Goal: Information Seeking & Learning: Understand process/instructions

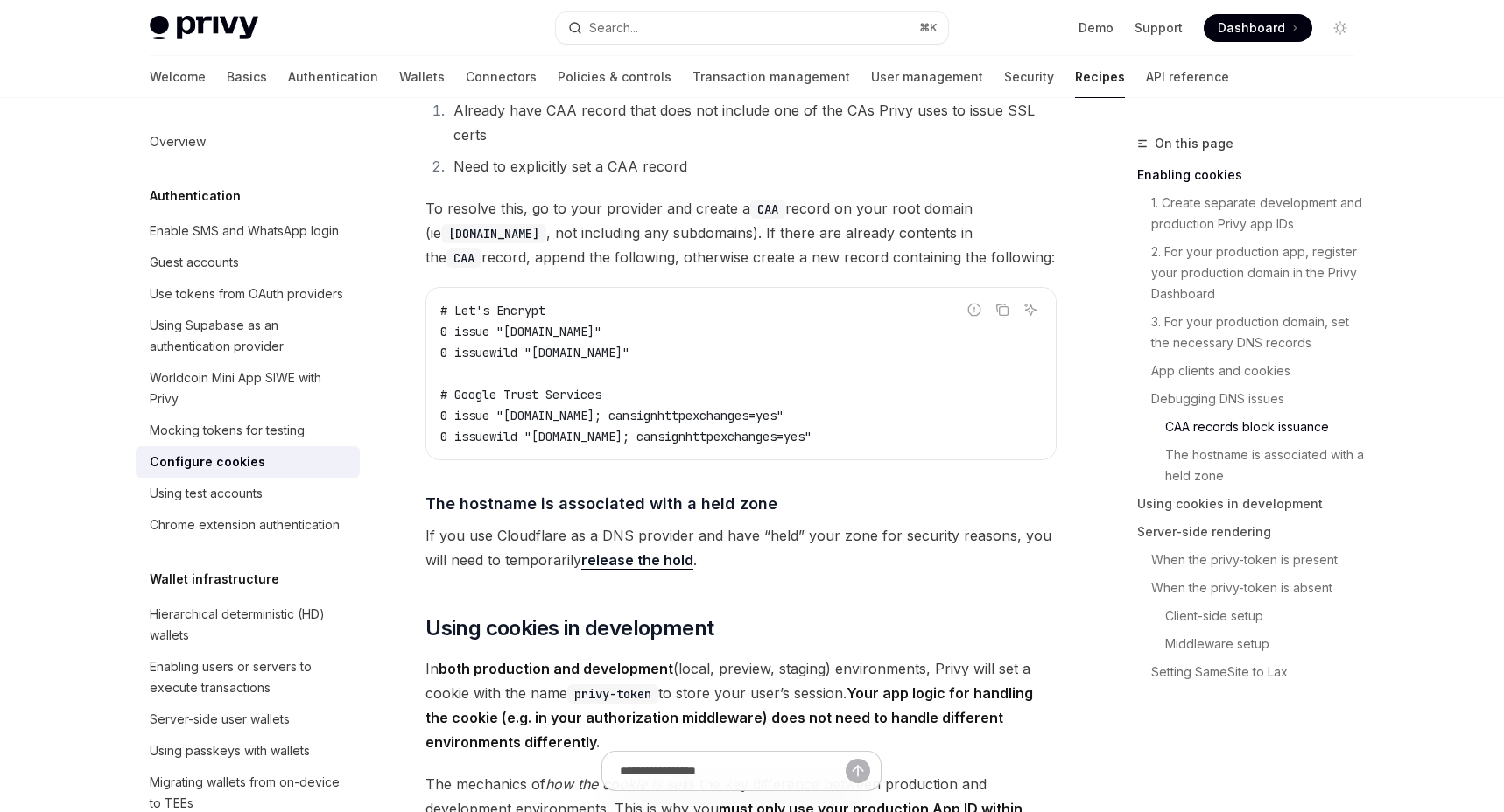
scroll to position [2310, 0]
drag, startPoint x: 532, startPoint y: 373, endPoint x: 671, endPoint y: 372, distance: 139.0
click at [671, 372] on code "# Let's Encrypt 0 issue "[DOMAIN_NAME]" 0 issuewild "[DOMAIN_NAME]" # Google Tr…" at bounding box center [740, 373] width 601 height 147
copy span ""[DOMAIN_NAME]""
drag, startPoint x: 536, startPoint y: 463, endPoint x: 785, endPoint y: 454, distance: 249.2
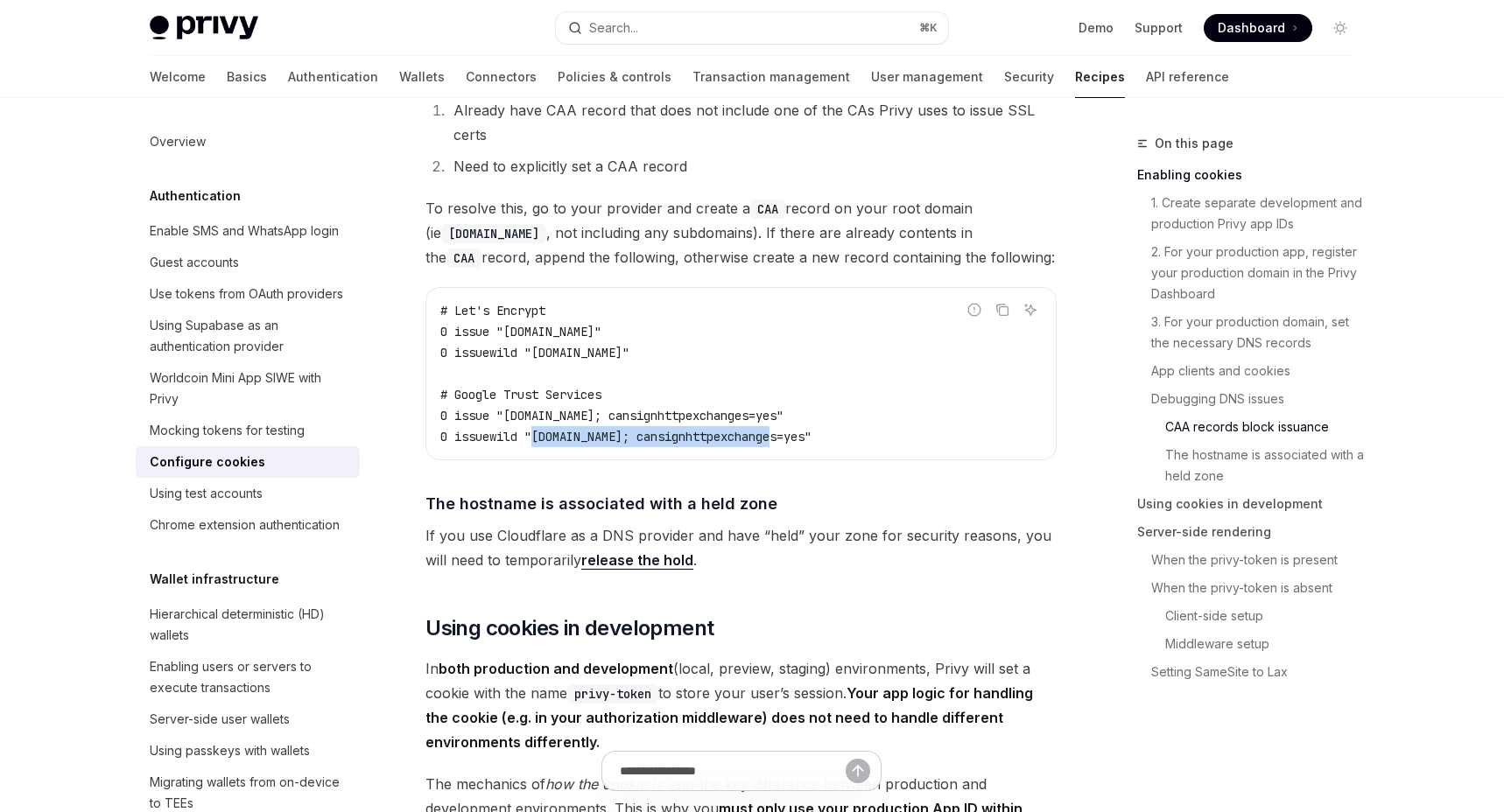
click at [785, 445] on span "0 issuewild "[DOMAIN_NAME]; cansignhttpexchanges=yes"" at bounding box center [626, 437] width 372 height 16
copy span "pki.goog; cansignhttpexchanges=yes"
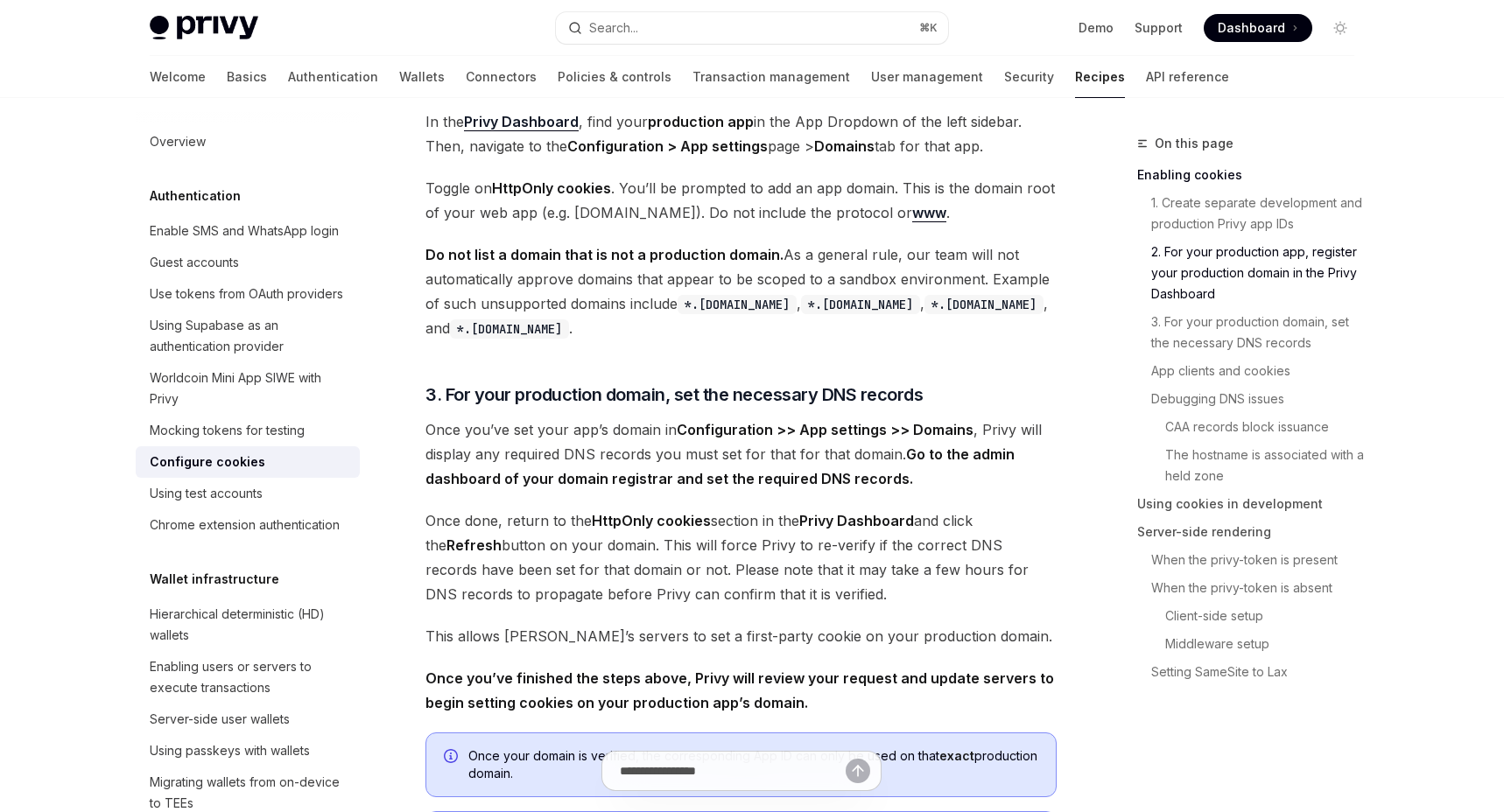
scroll to position [922, 0]
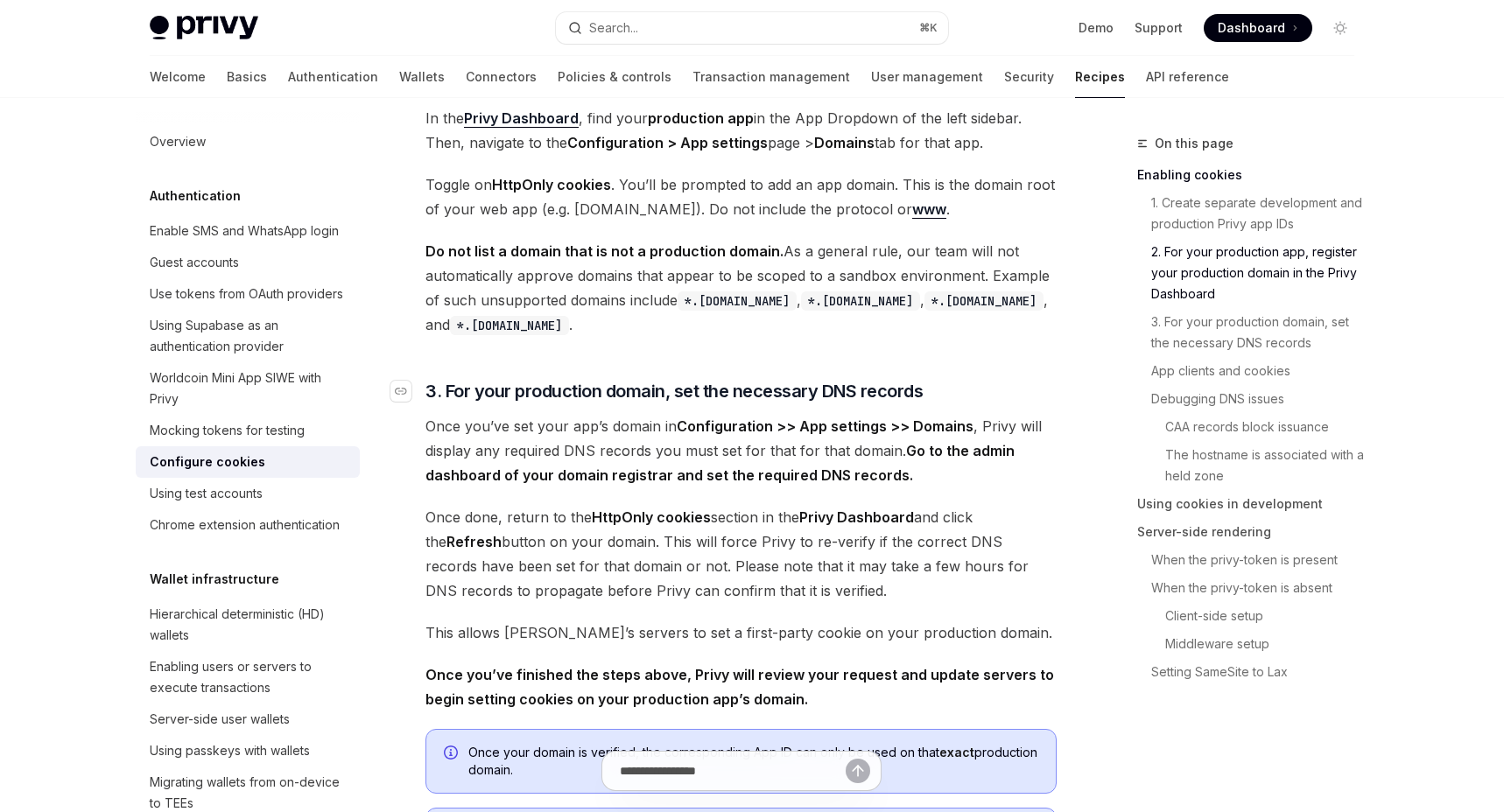
click at [918, 380] on span "3. For your production domain, set the necessary DNS records" at bounding box center [673, 390] width 497 height 25
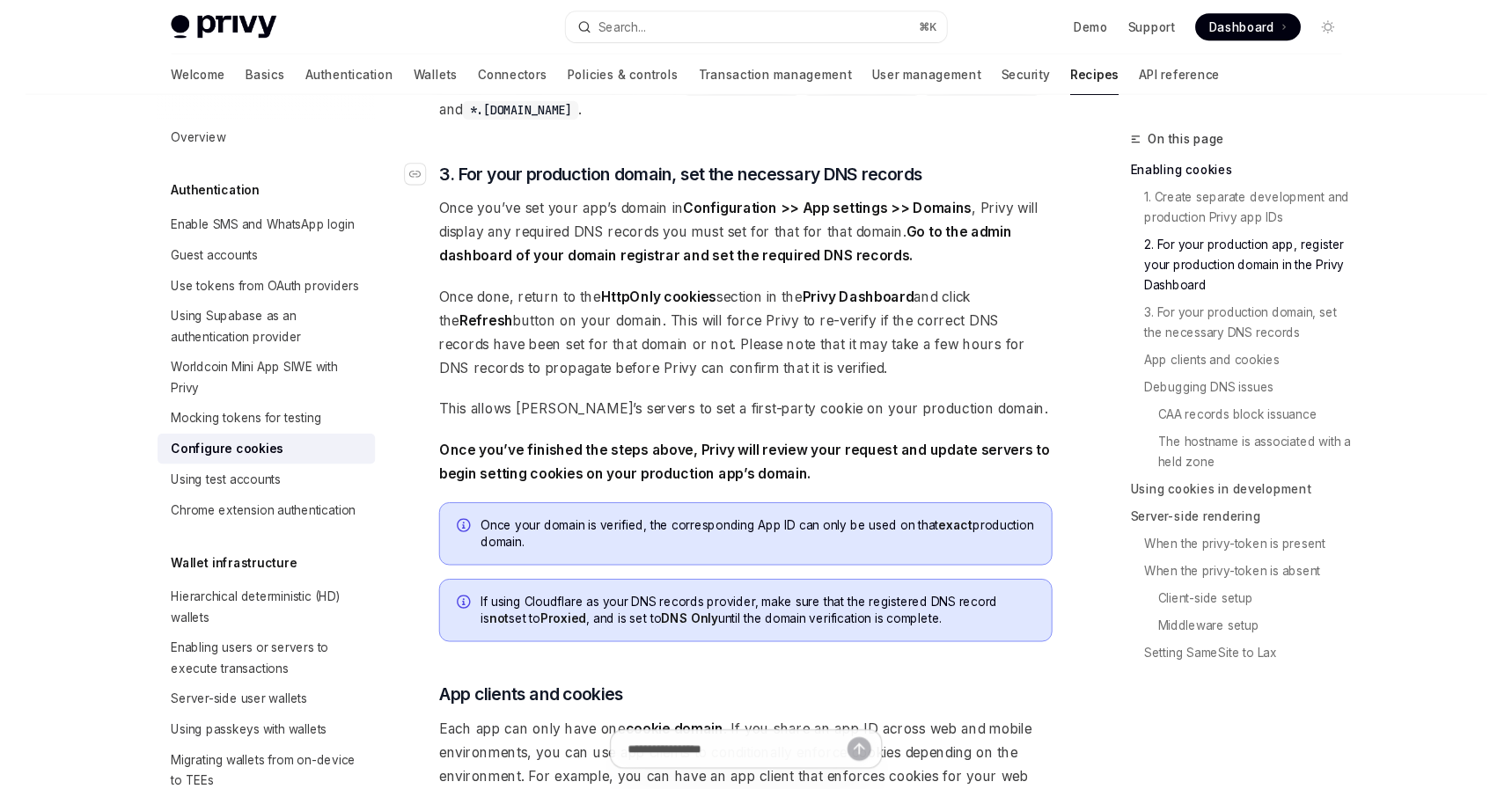
scroll to position [1174, 0]
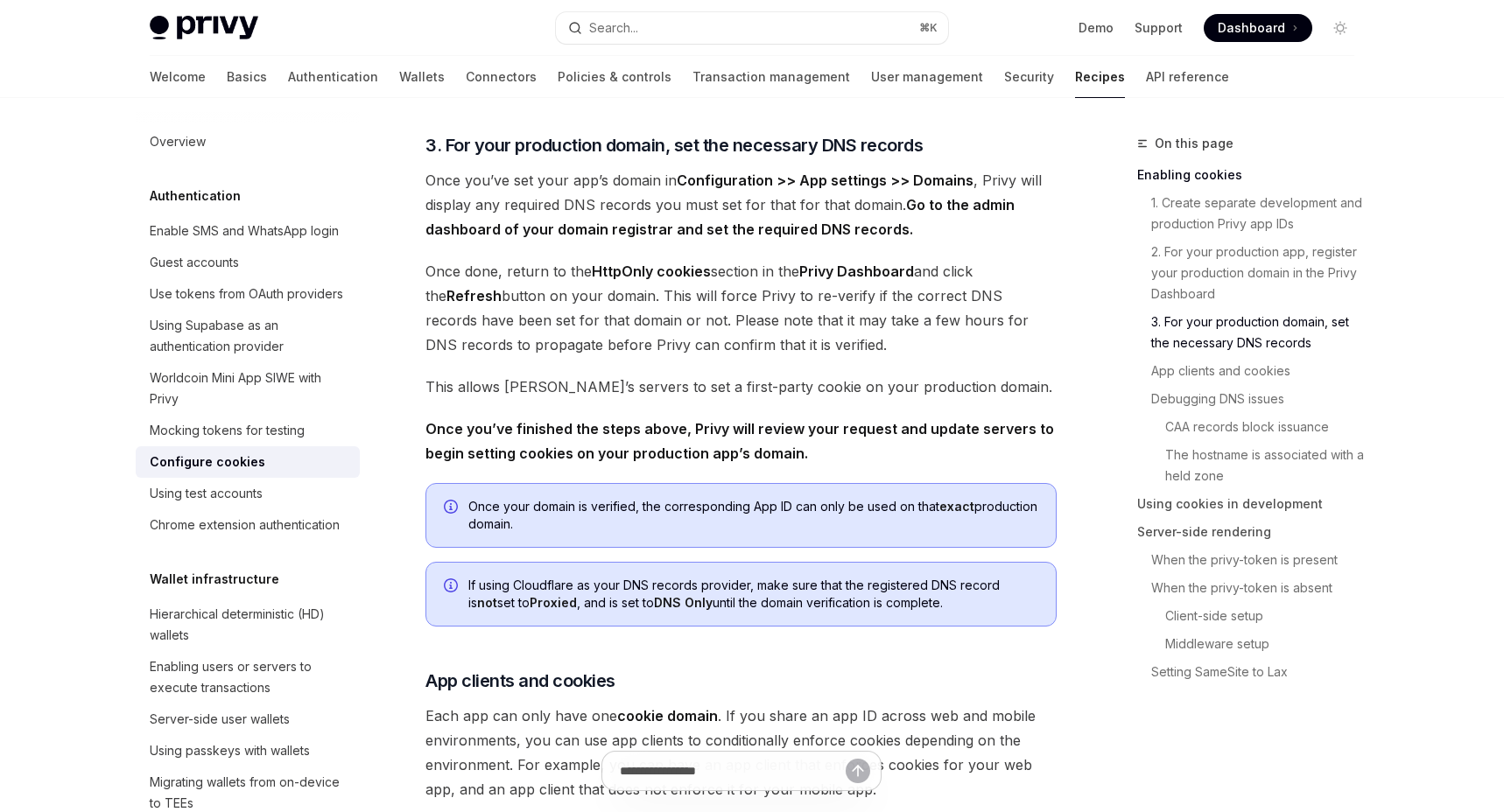
type textarea "*"
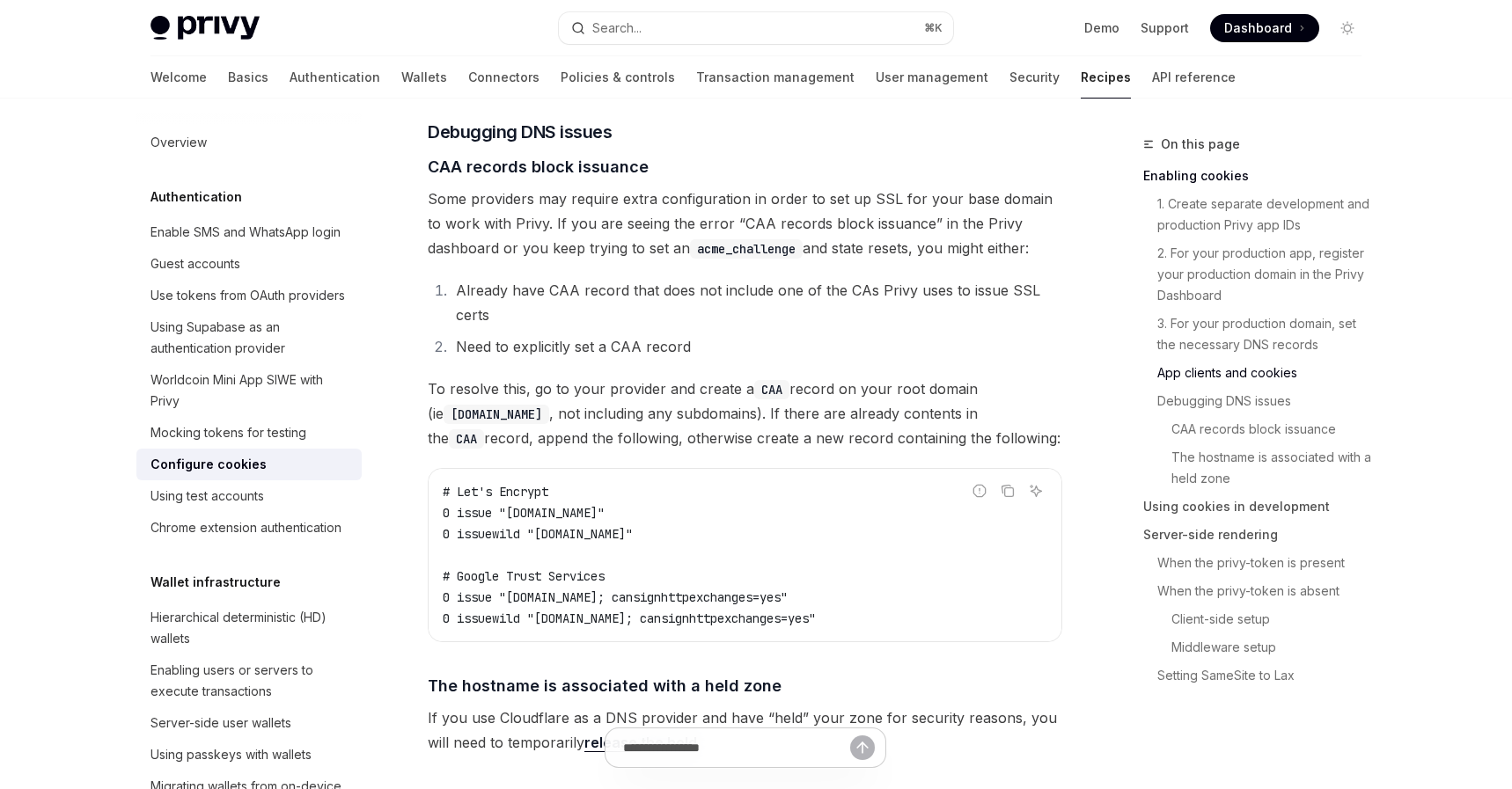
scroll to position [2144, 0]
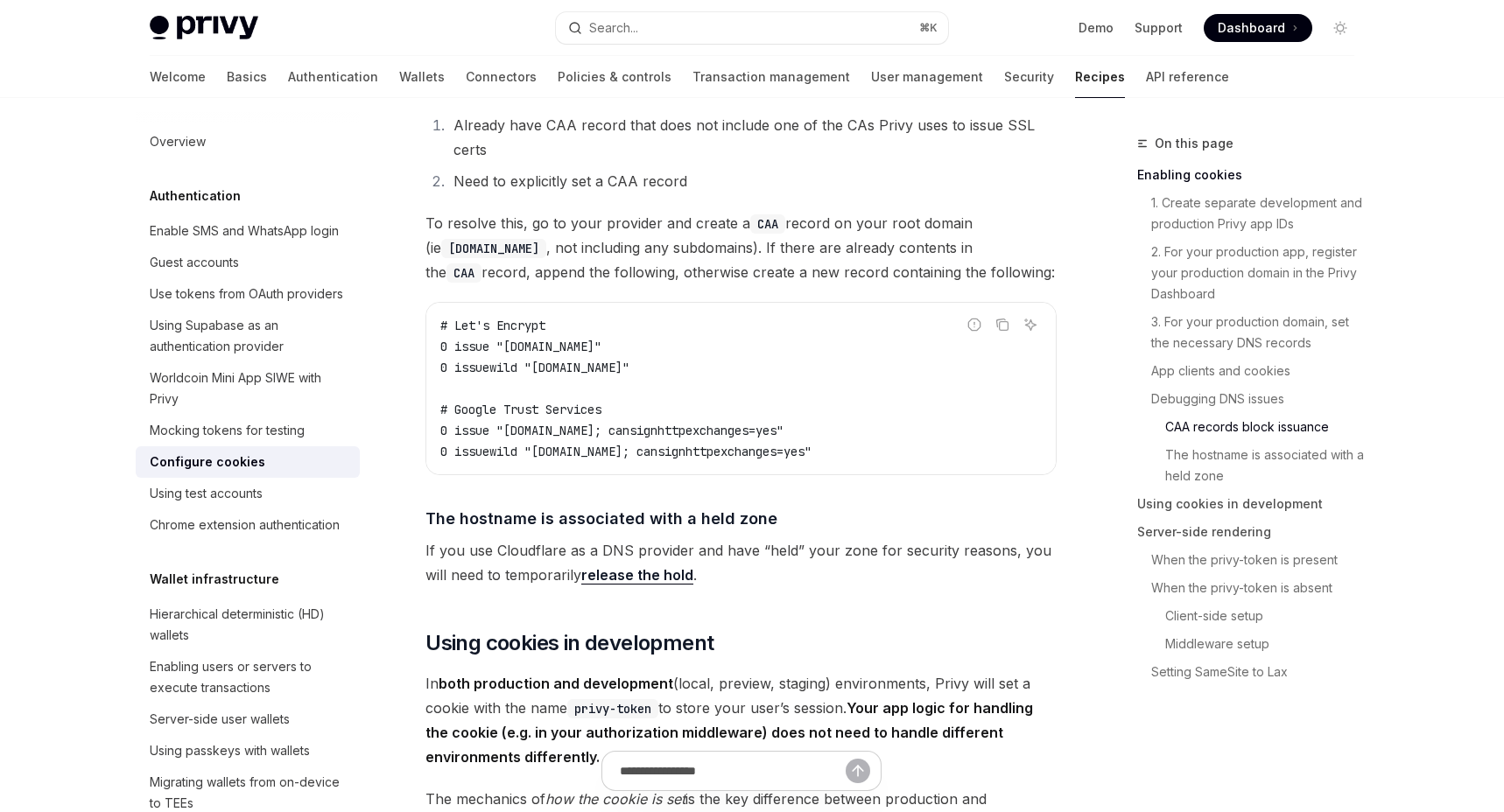
scroll to position [2253, 0]
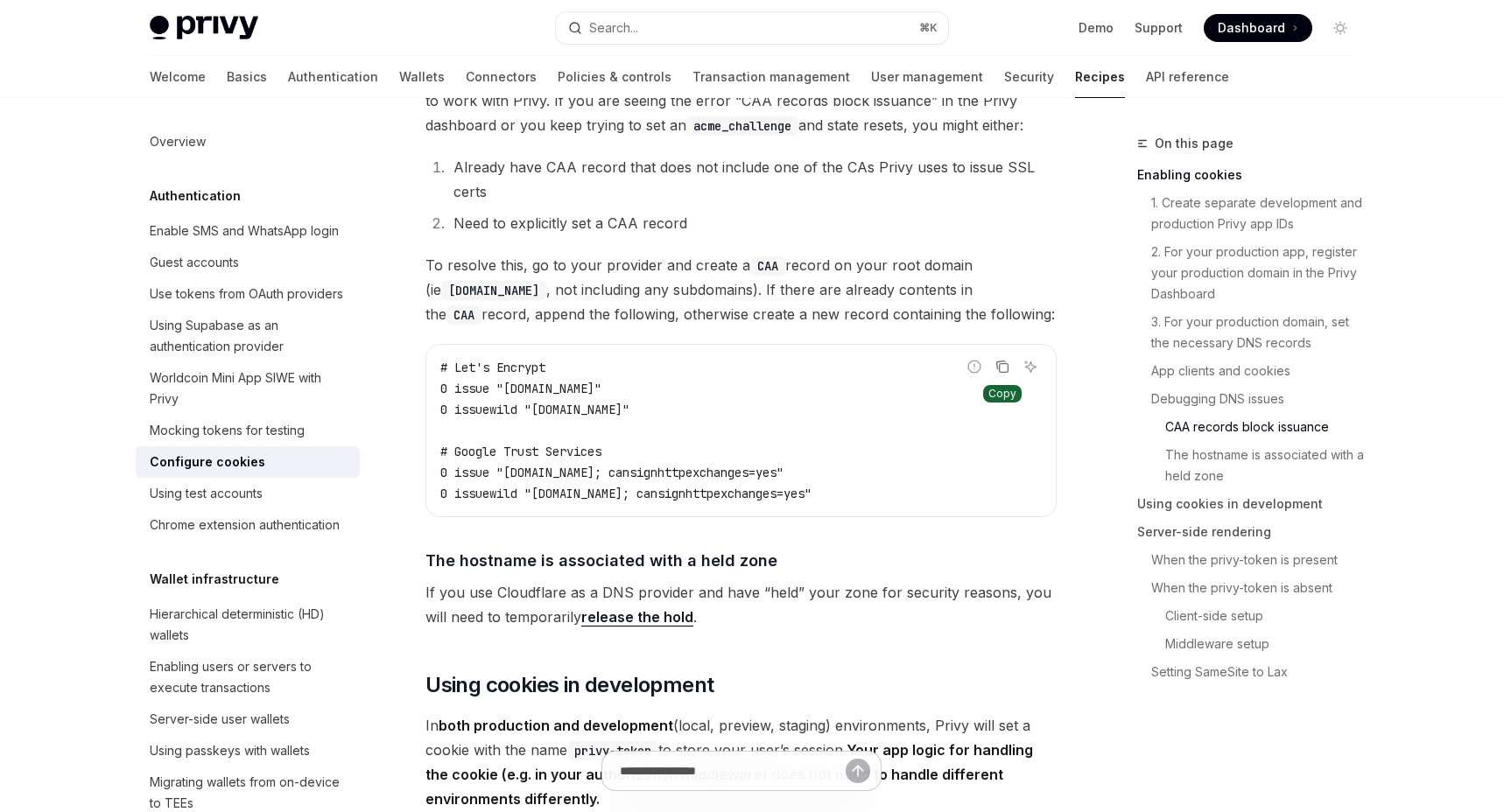
click at [1008, 372] on icon "Copy the contents from the code block" at bounding box center [1003, 367] width 9 height 9
drag, startPoint x: 528, startPoint y: 433, endPoint x: 719, endPoint y: 434, distance: 191.0
click at [719, 434] on code "# Let's Encrypt 0 issue "[DOMAIN_NAME]" 0 issuewild "[DOMAIN_NAME]" # Google Tr…" at bounding box center [740, 430] width 601 height 147
copy span ""[DOMAIN_NAME]""
